Goal: Find specific page/section: Find specific page/section

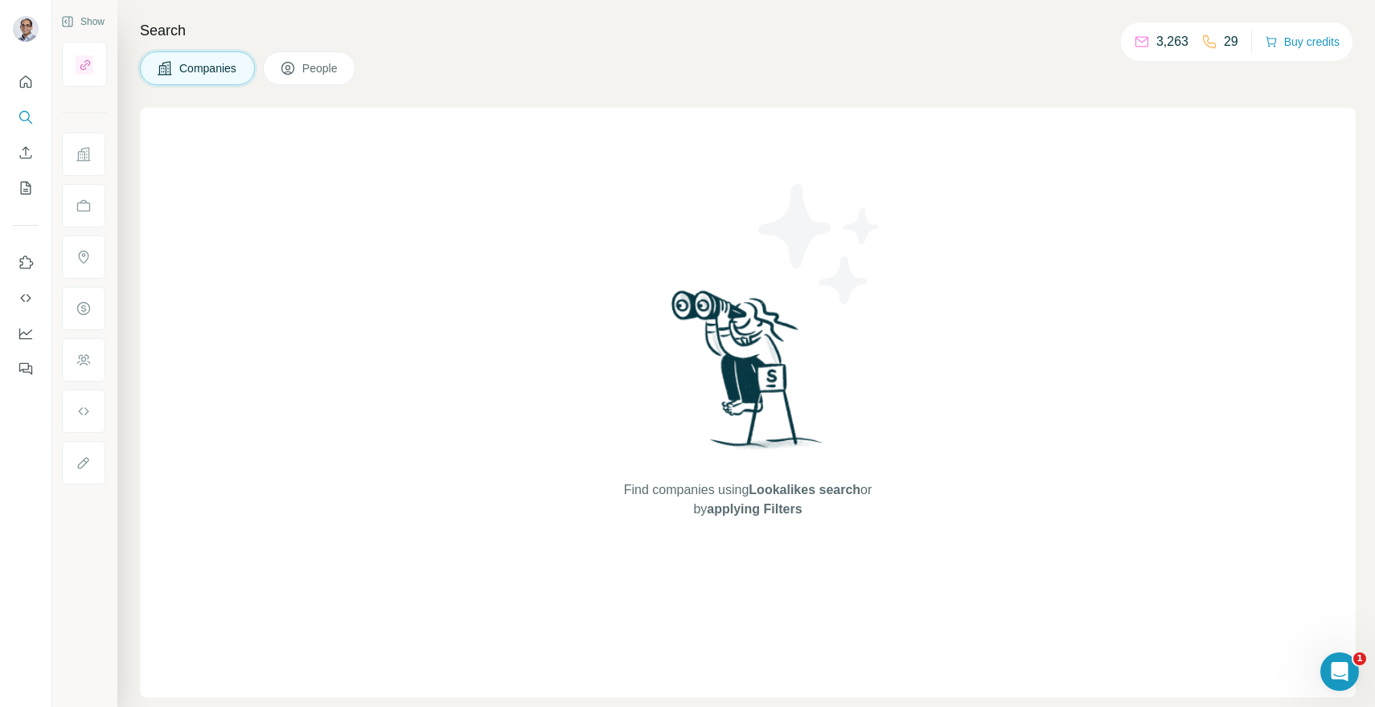
click at [1203, 43] on icon at bounding box center [1209, 41] width 13 height 13
click at [1224, 43] on p "29" at bounding box center [1231, 41] width 14 height 19
click at [1224, 35] on p "29" at bounding box center [1231, 41] width 14 height 19
drag, startPoint x: 1215, startPoint y: 40, endPoint x: 1247, endPoint y: 38, distance: 32.2
click at [1248, 39] on div "3,263 29 Buy credits" at bounding box center [1237, 42] width 232 height 39
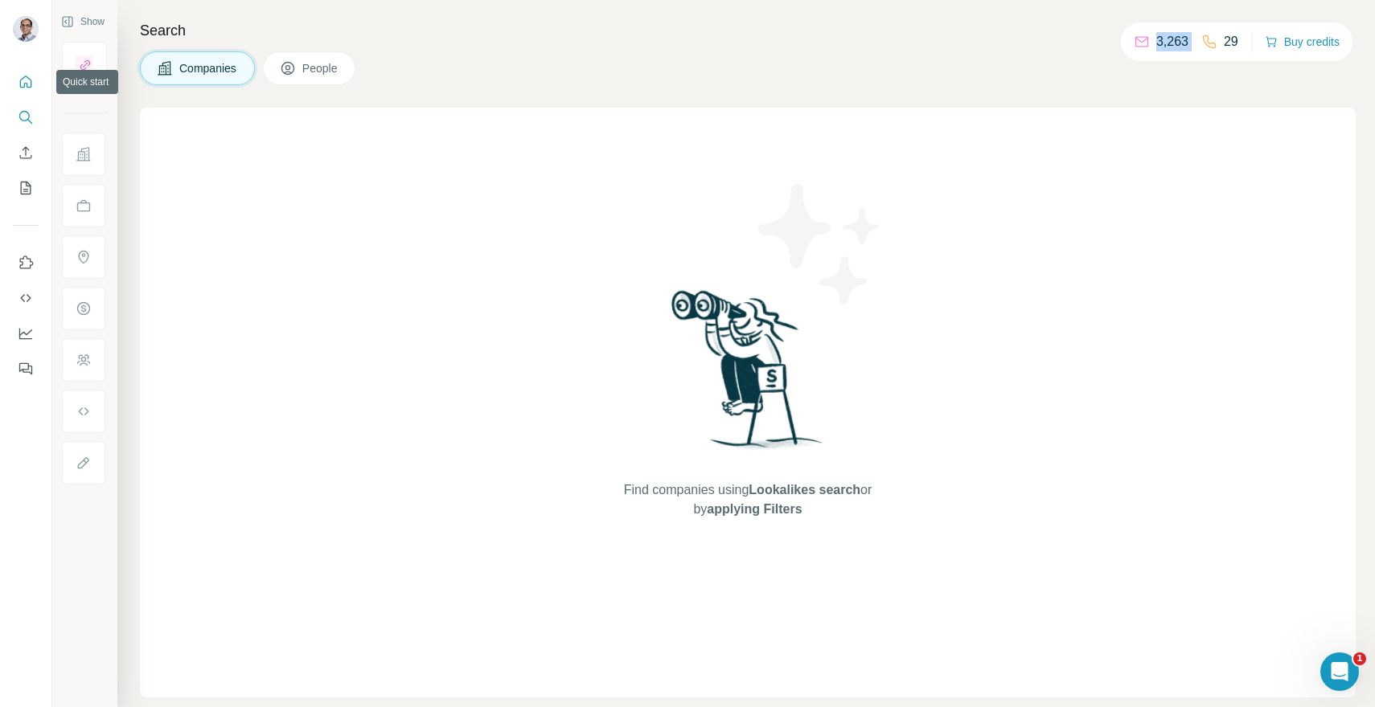
click at [32, 78] on icon "Quick start" at bounding box center [26, 82] width 16 height 16
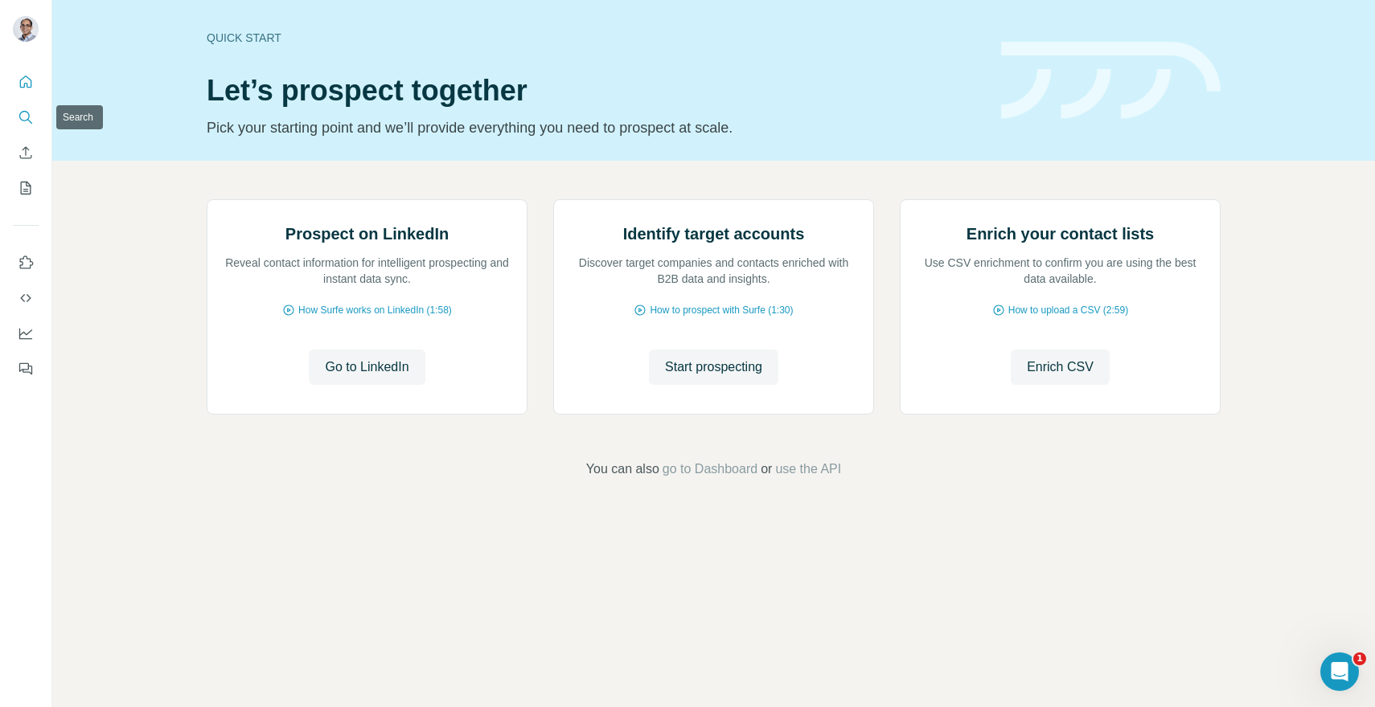
click at [20, 113] on icon "Search" at bounding box center [26, 117] width 16 height 16
